Goal: Navigation & Orientation: Find specific page/section

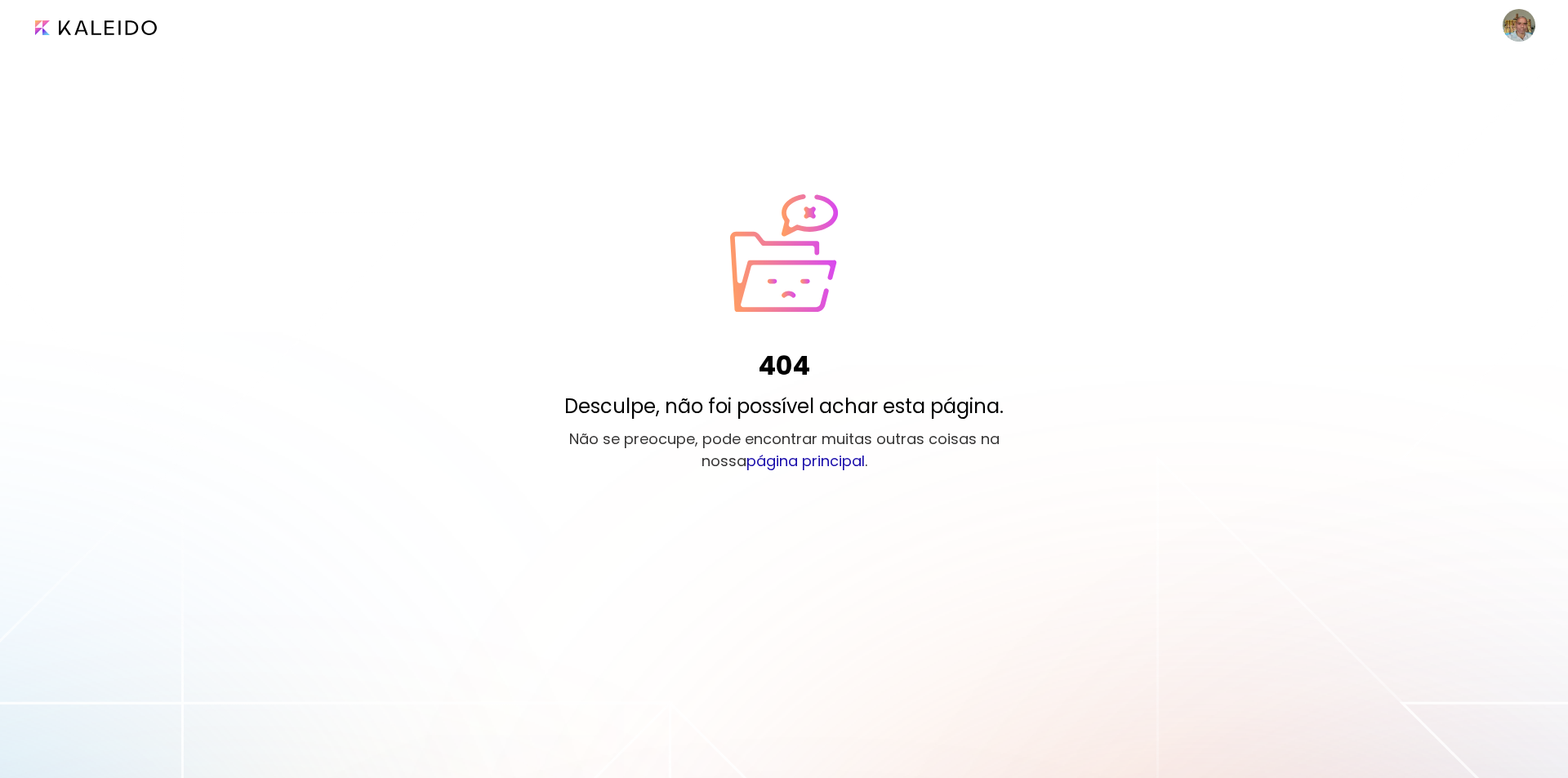
click at [1526, 27] on image at bounding box center [1519, 25] width 32 height 32
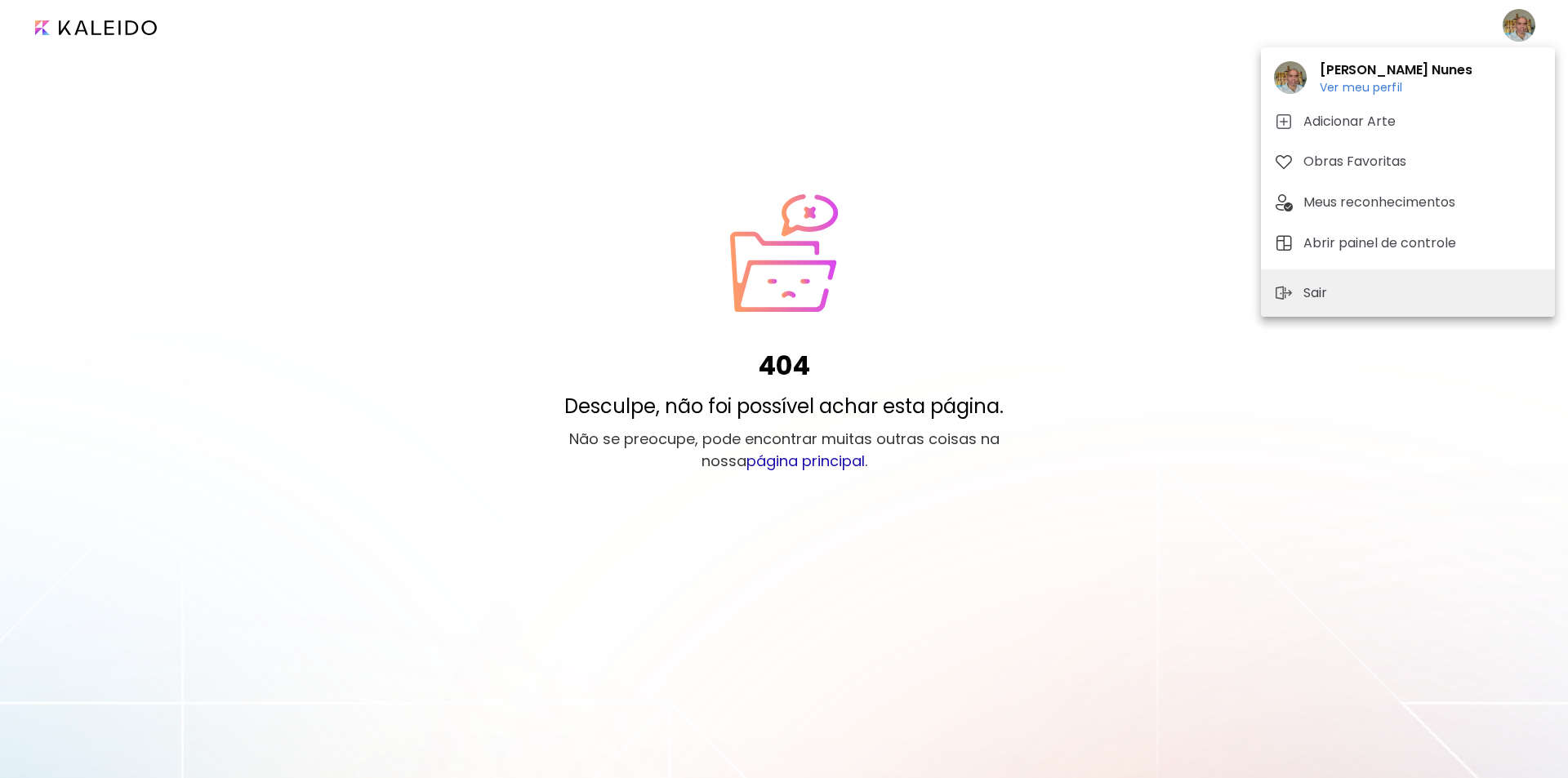
click at [1372, 88] on h6 "Ver meu perfil" at bounding box center [1396, 87] width 152 height 14
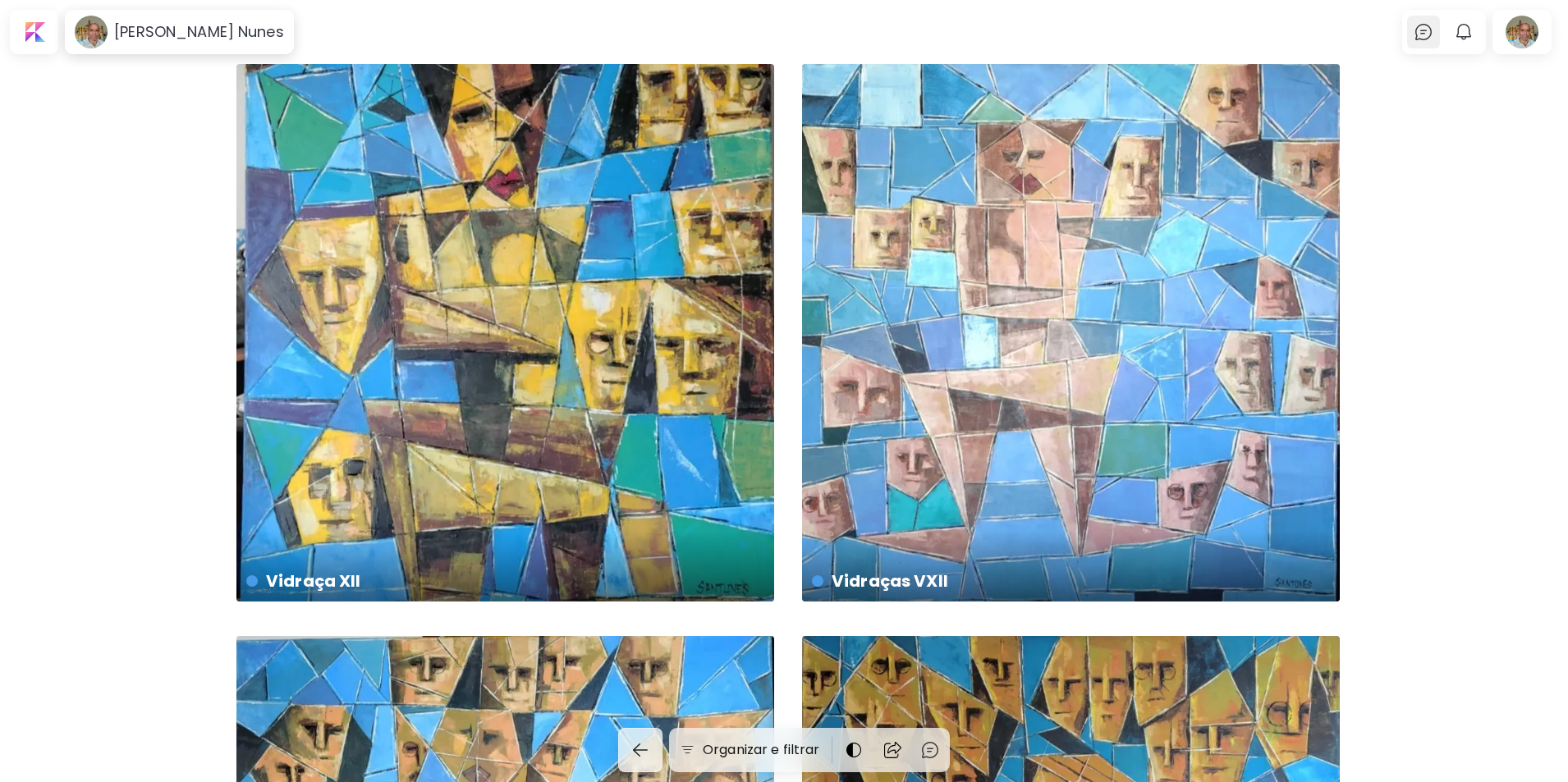
click at [1427, 32] on img at bounding box center [1423, 32] width 20 height 20
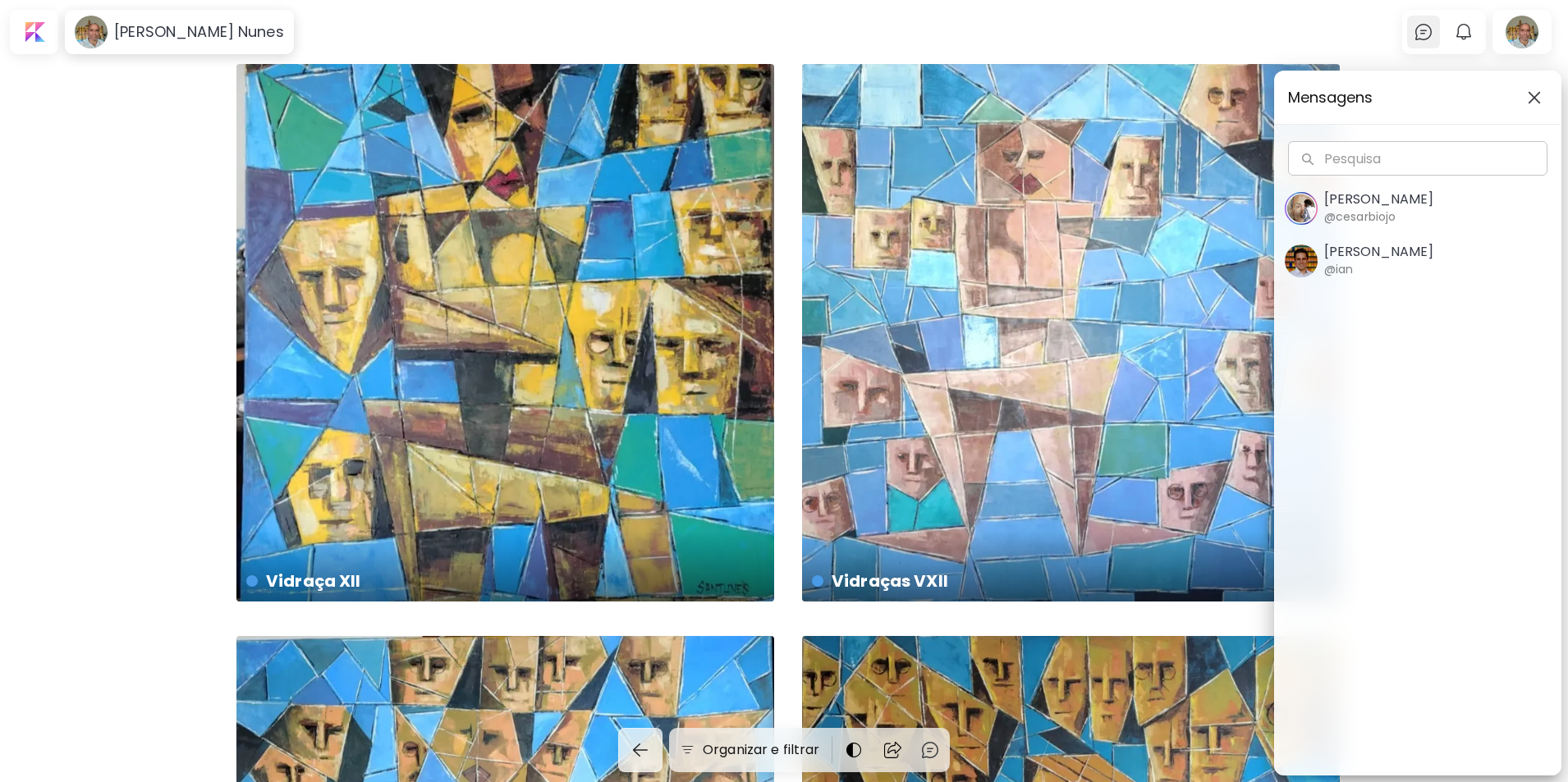
click at [1427, 32] on div "Mensagens Pesquisa Pesquisa [PERSON_NAME] @cesarbiojo [PERSON_NAME] @ian" at bounding box center [784, 391] width 1568 height 782
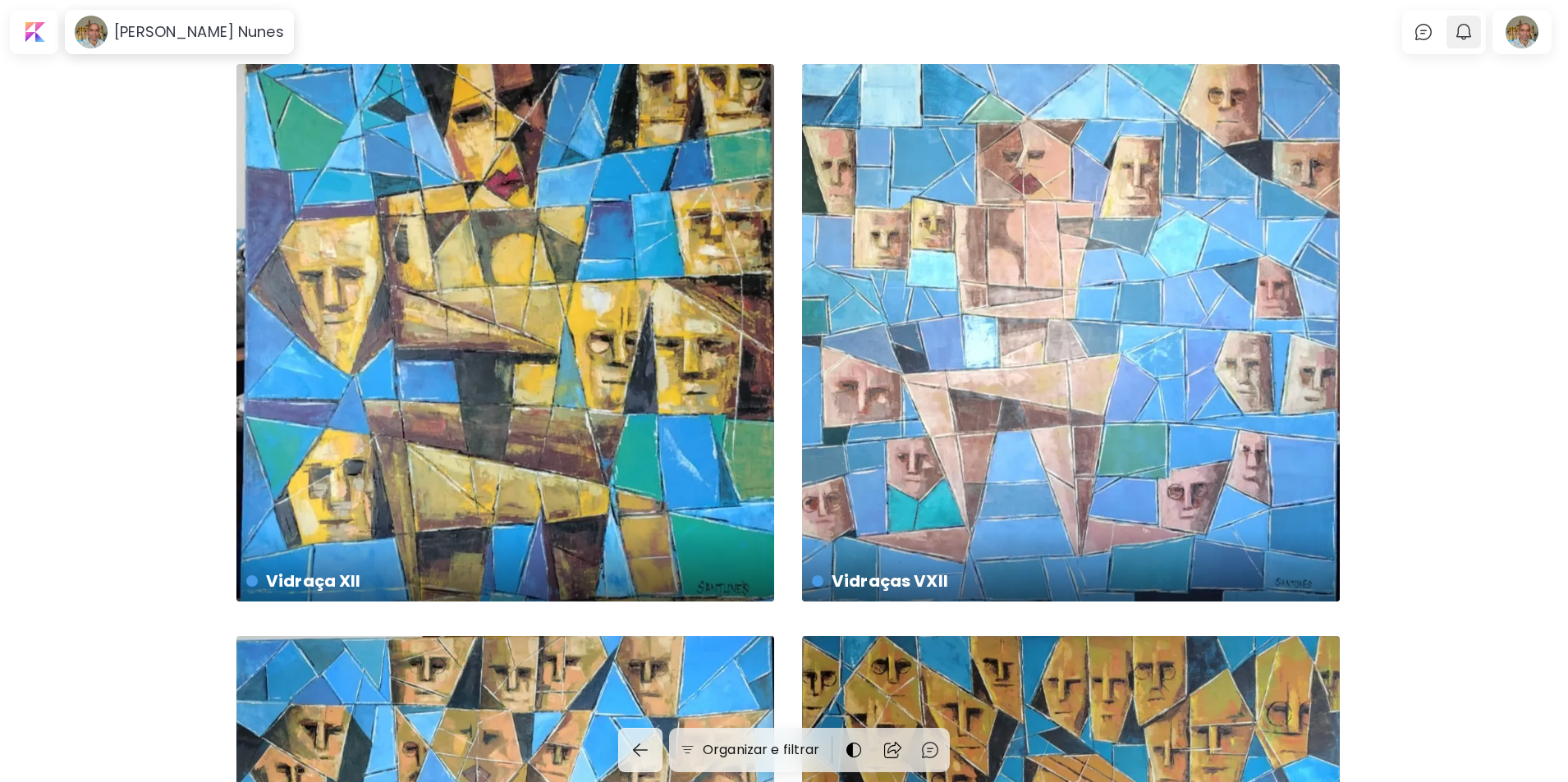
click at [1473, 31] on img "button" at bounding box center [1464, 32] width 20 height 20
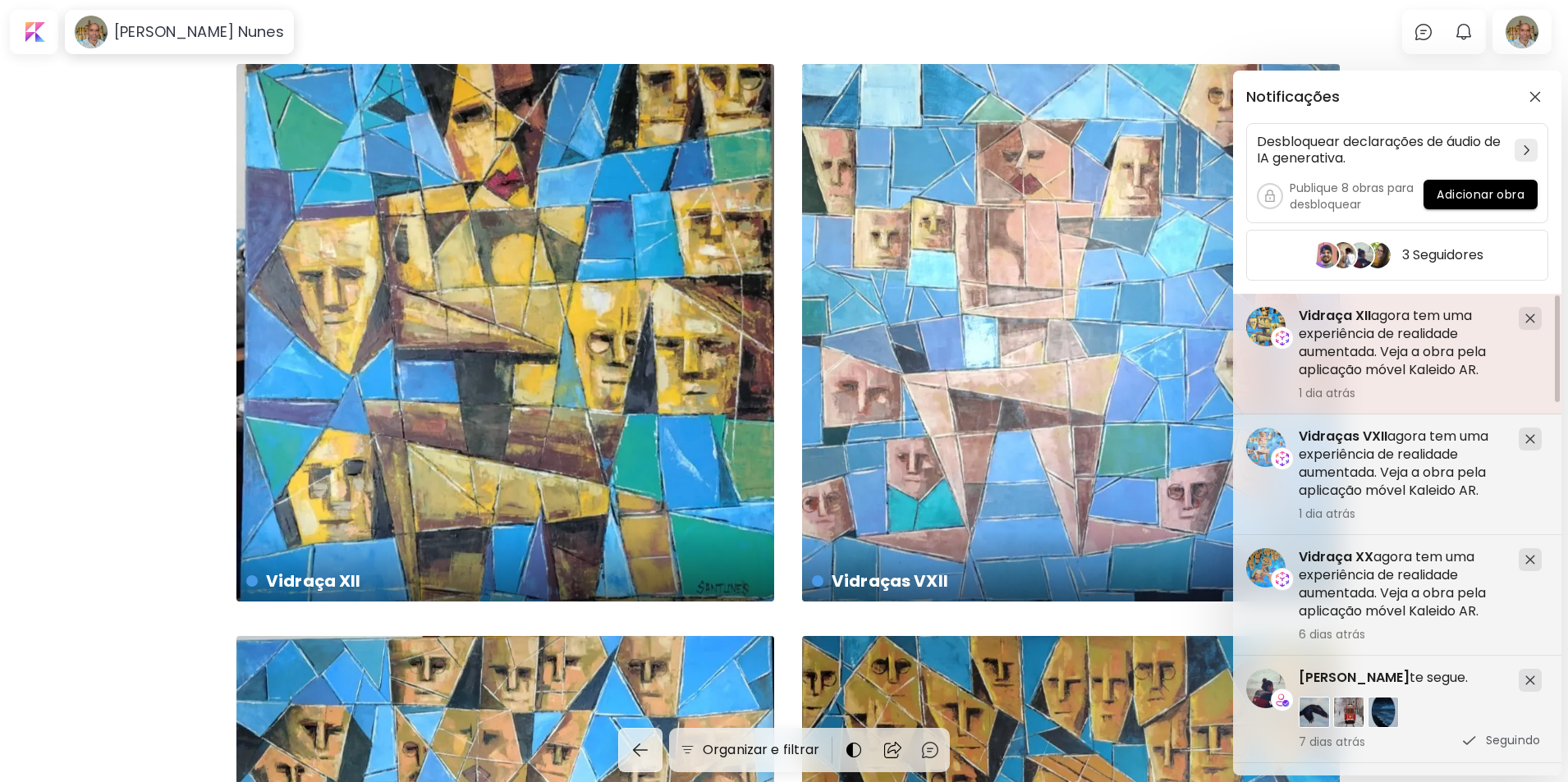
click at [1360, 342] on h5 "Vidraça XII agora tem uma experiência de realidade aumentada. Veja a obra pela …" at bounding box center [1402, 343] width 207 height 72
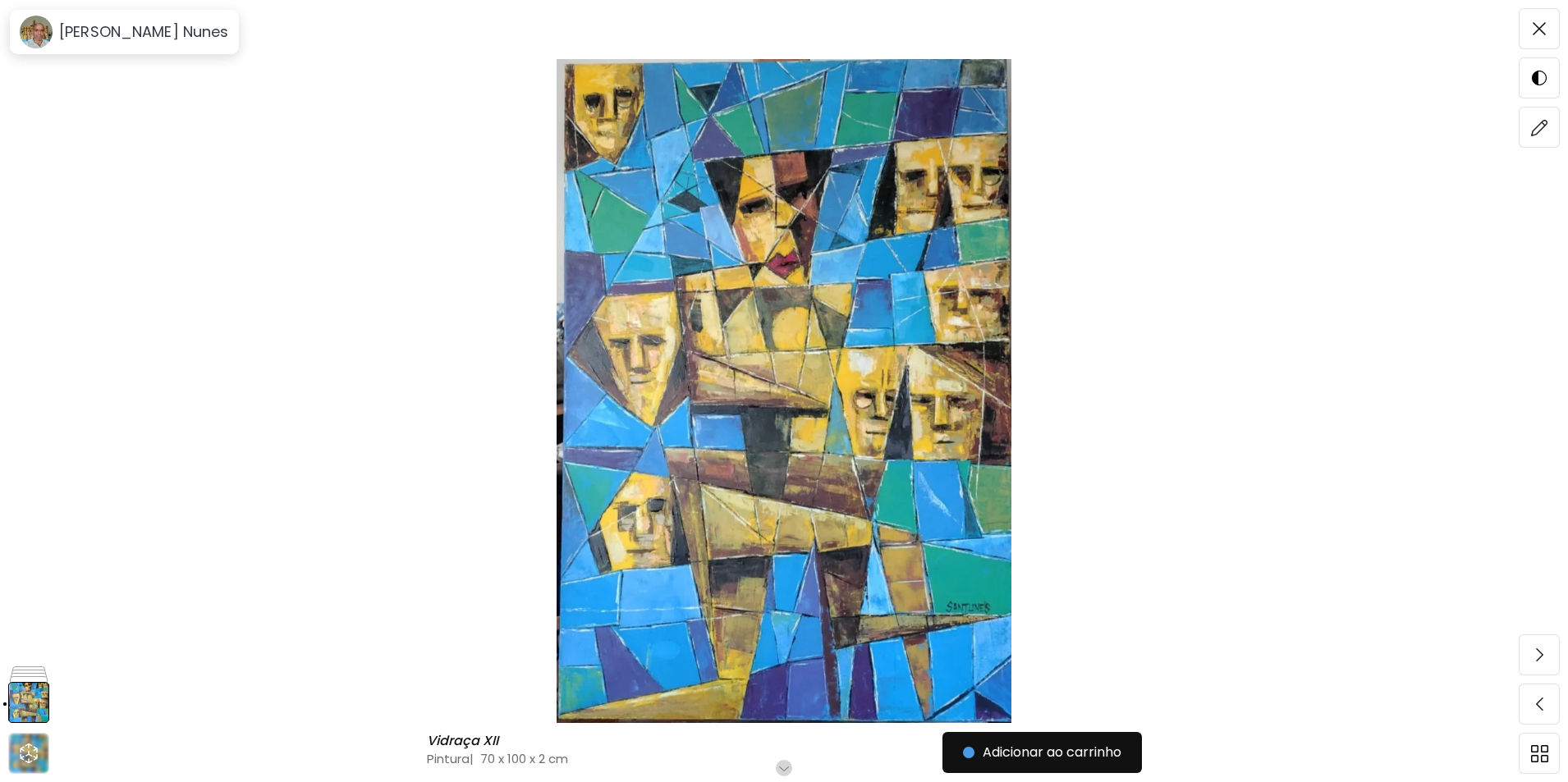
click at [916, 337] on img at bounding box center [784, 391] width 1430 height 664
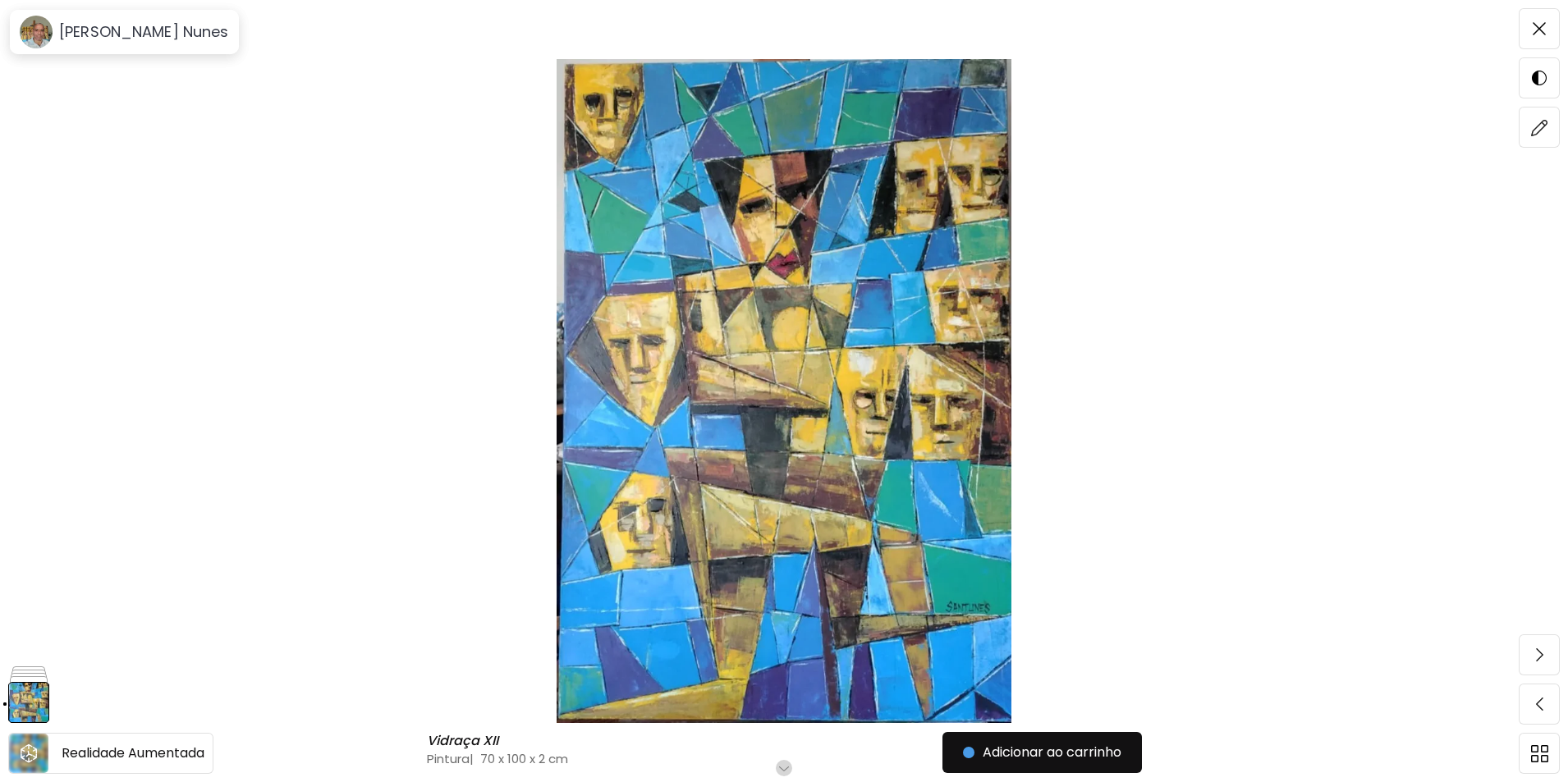
click at [24, 753] on icon "animation" at bounding box center [28, 753] width 26 height 26
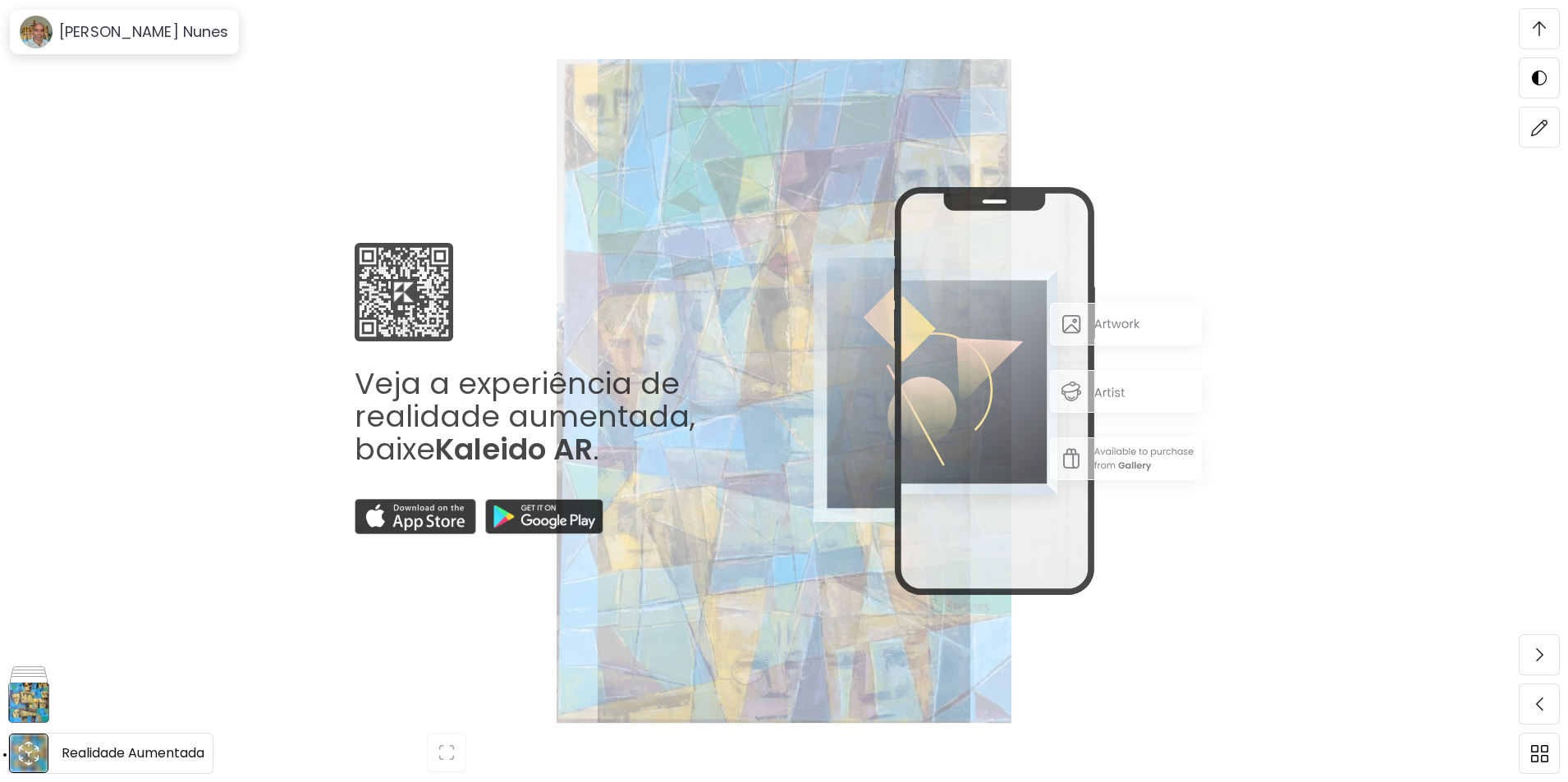
scroll to position [44, 0]
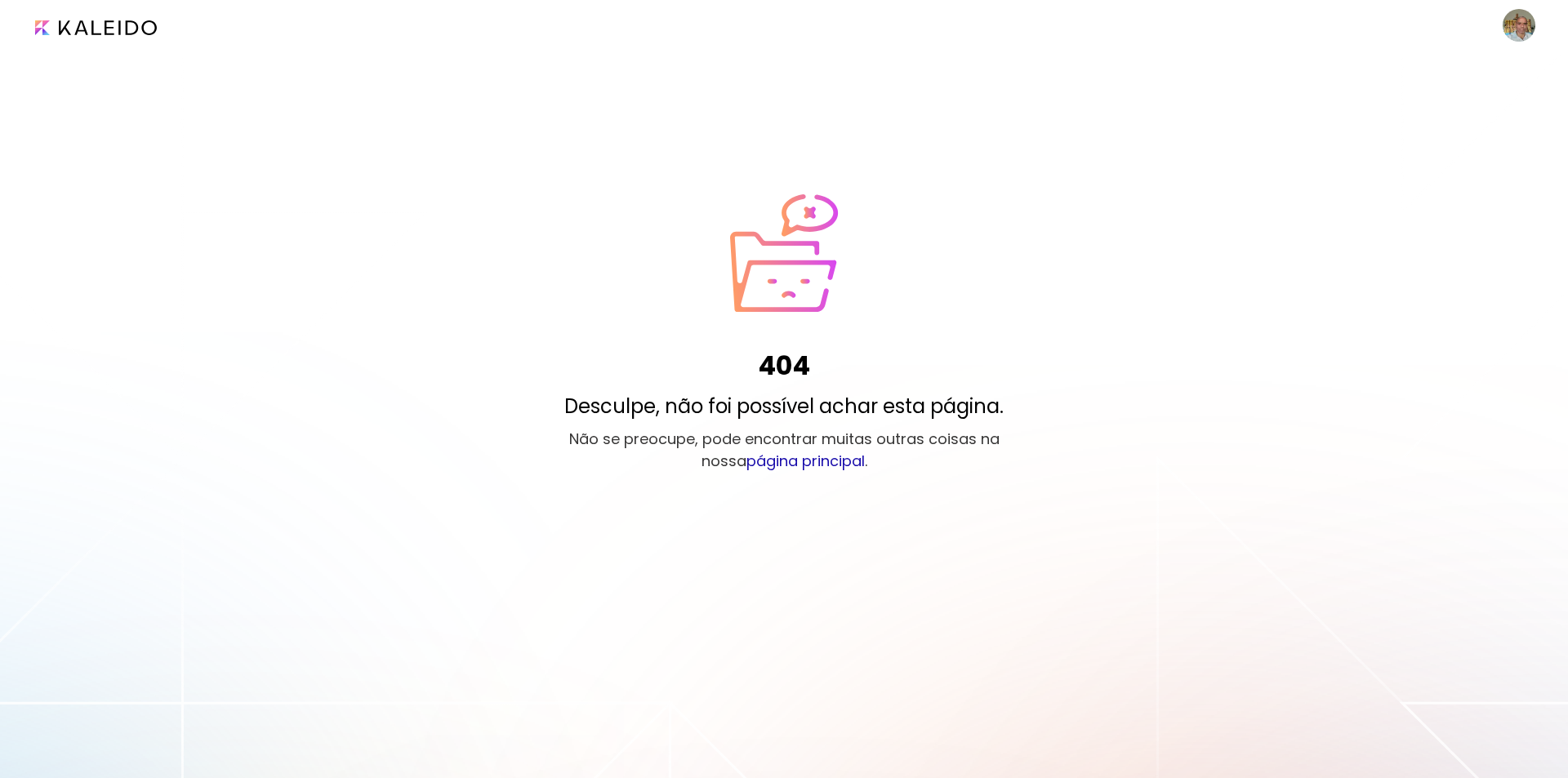
click at [825, 461] on link "página principal" at bounding box center [806, 460] width 118 height 21
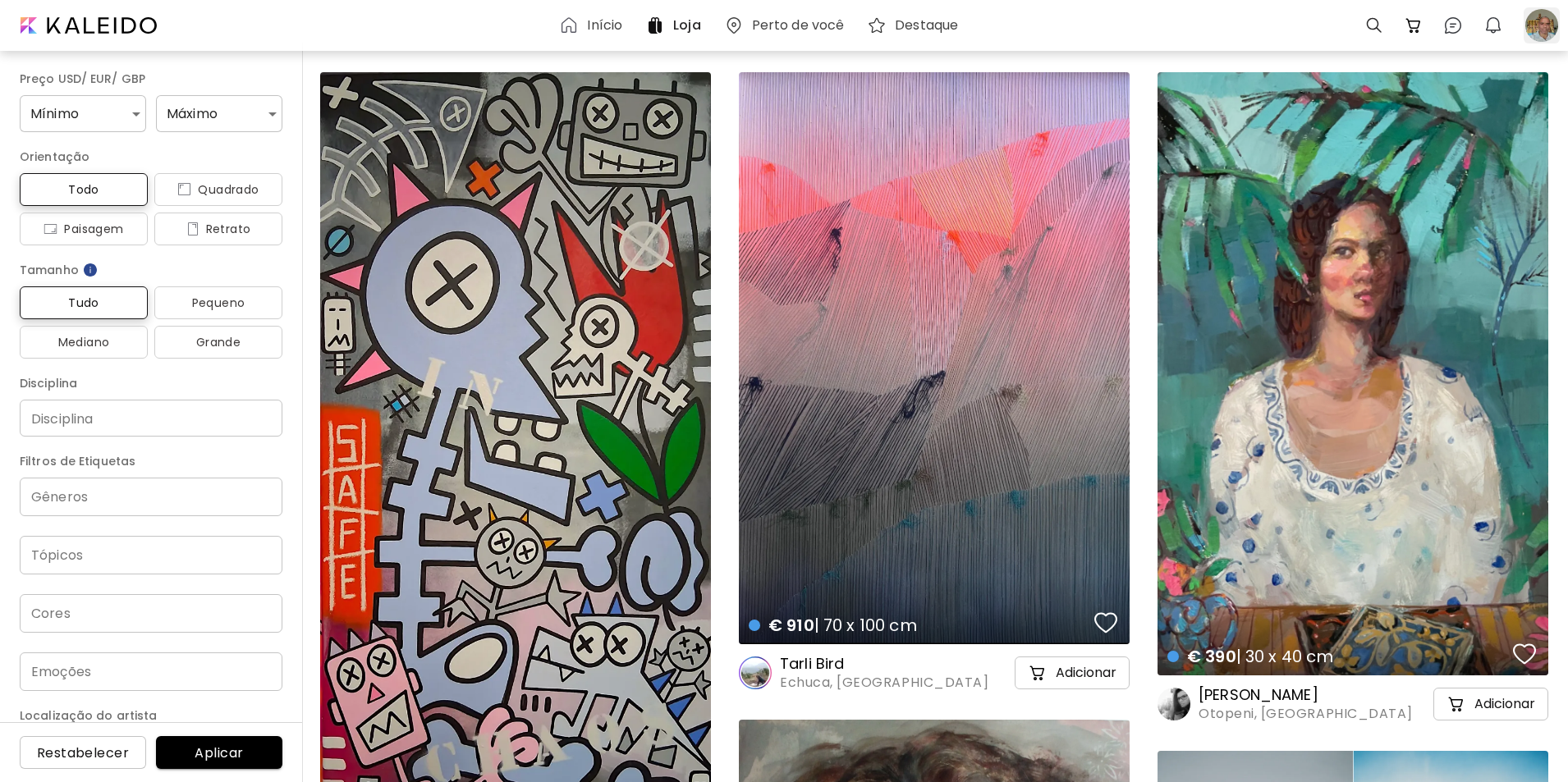
click at [1538, 22] on div at bounding box center [1542, 25] width 36 height 36
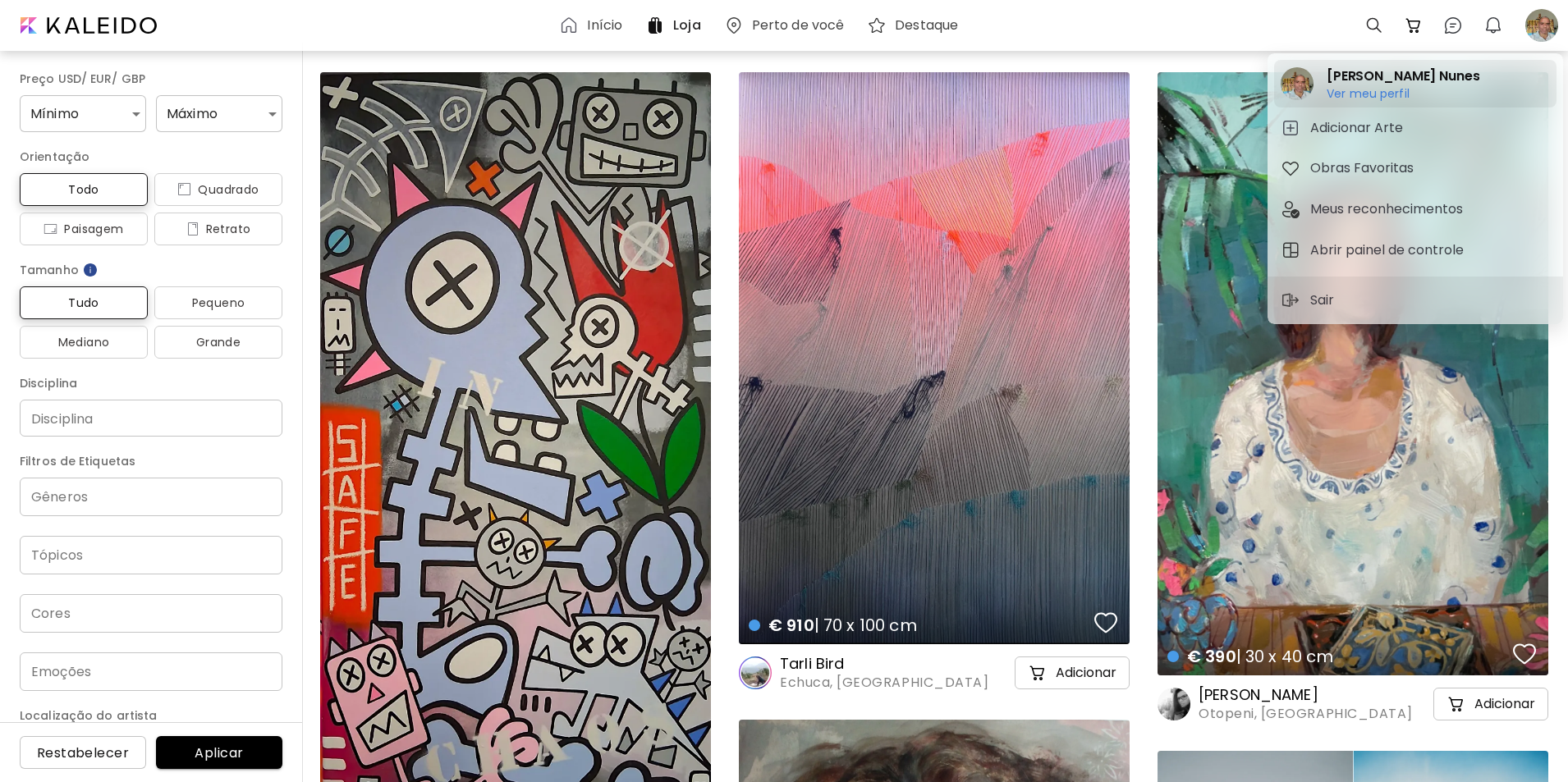
click at [1365, 94] on h6 "Ver meu perfil" at bounding box center [1403, 94] width 153 height 14
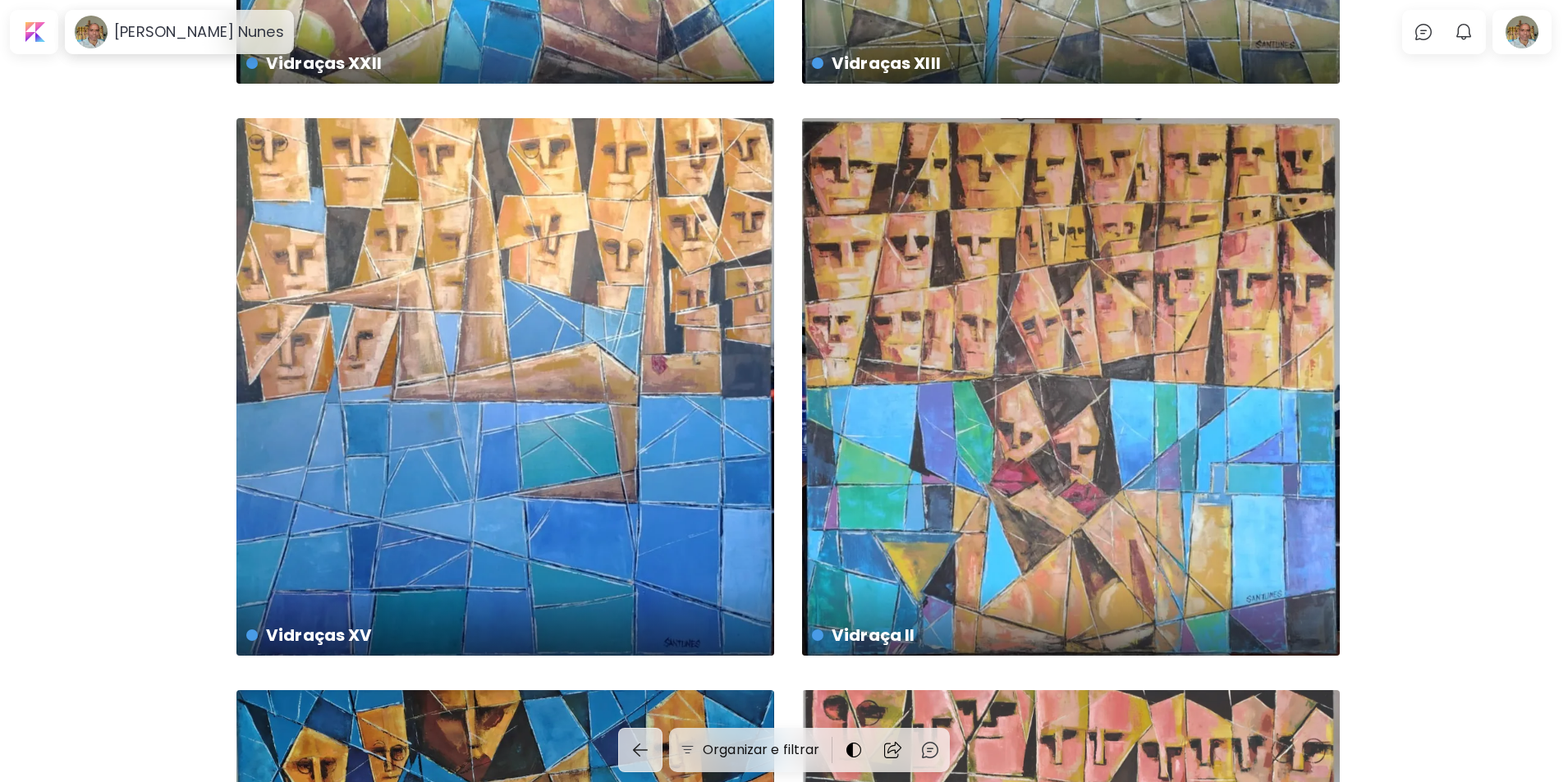
scroll to position [2770, 0]
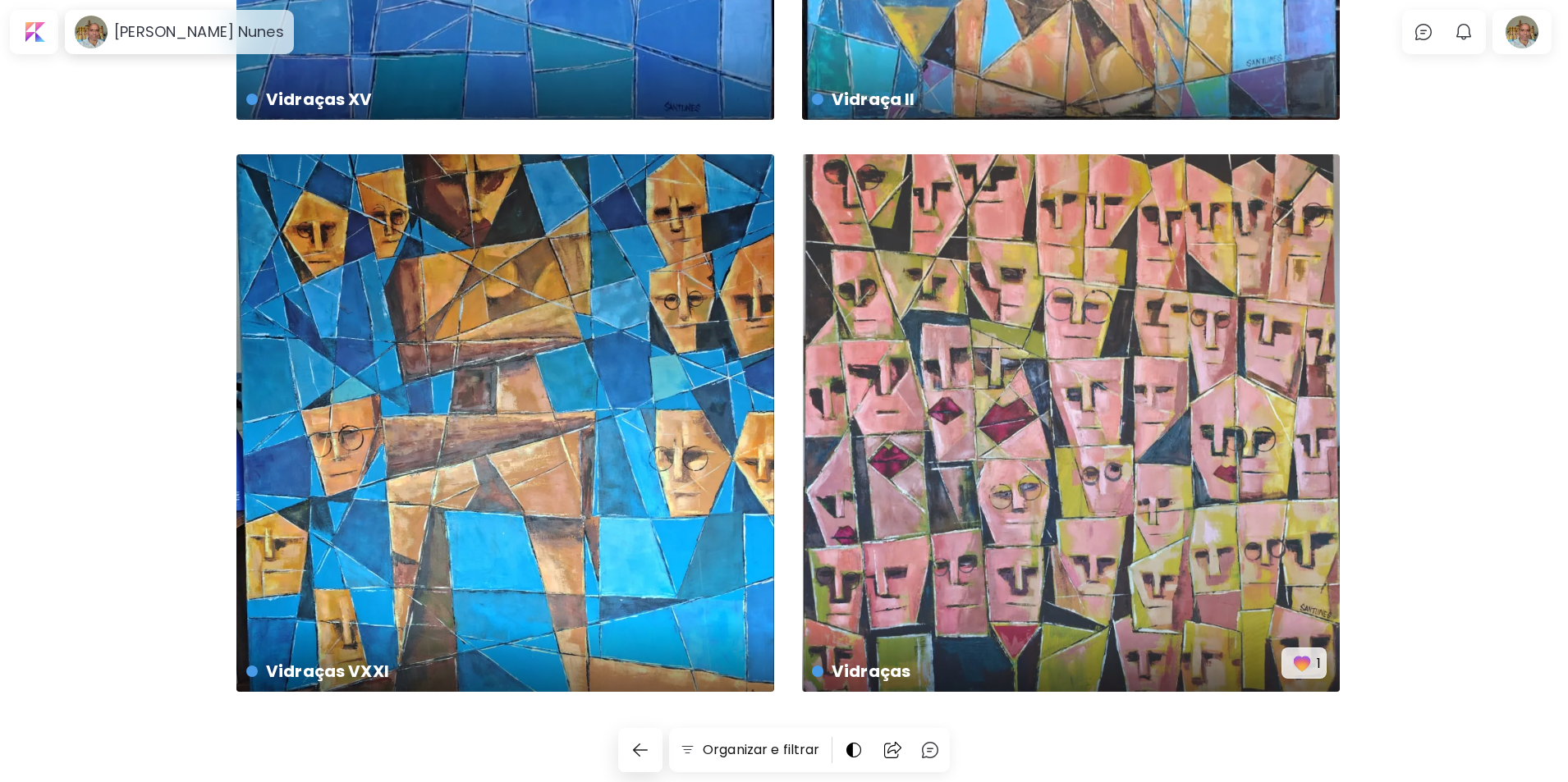
drag, startPoint x: 446, startPoint y: 375, endPoint x: 133, endPoint y: 351, distance: 313.9
